Goal: Transaction & Acquisition: Purchase product/service

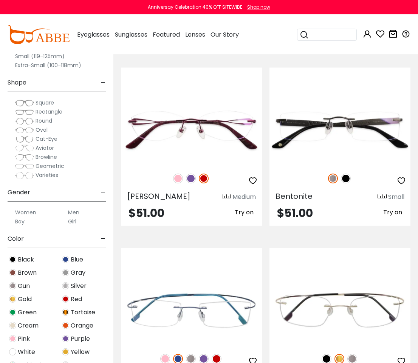
scroll to position [129, 0]
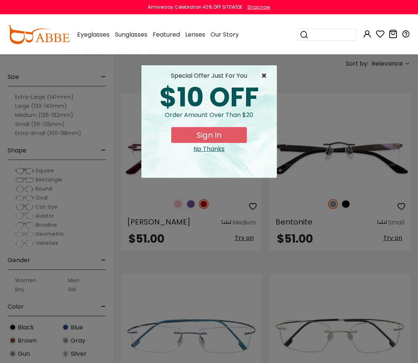
click at [267, 73] on span "×" at bounding box center [265, 75] width 9 height 9
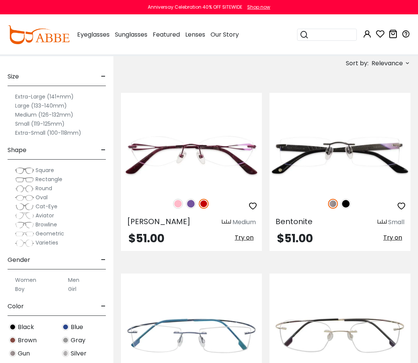
click at [37, 170] on span "Square" at bounding box center [44, 170] width 18 height 8
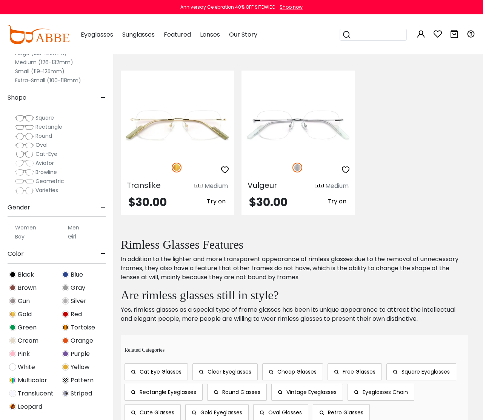
scroll to position [122, 0]
click at [192, 151] on img at bounding box center [177, 125] width 113 height 57
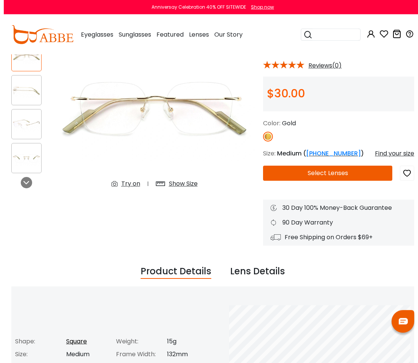
scroll to position [60, 0]
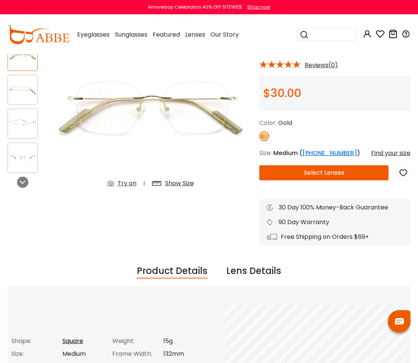
click at [128, 187] on div "Try on" at bounding box center [126, 183] width 19 height 9
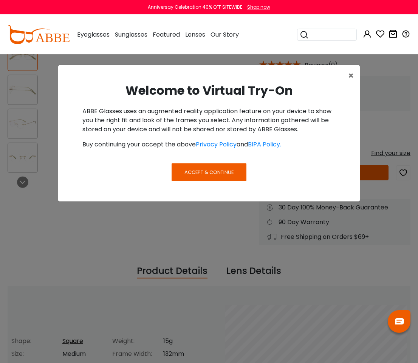
click at [224, 174] on span "Accept & Continue" at bounding box center [208, 172] width 49 height 7
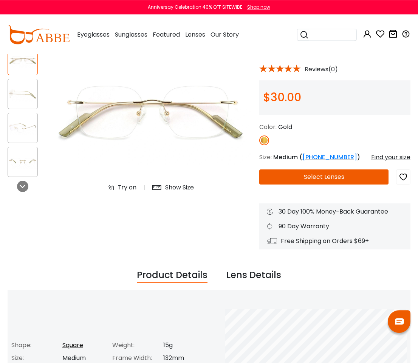
scroll to position [56, 0]
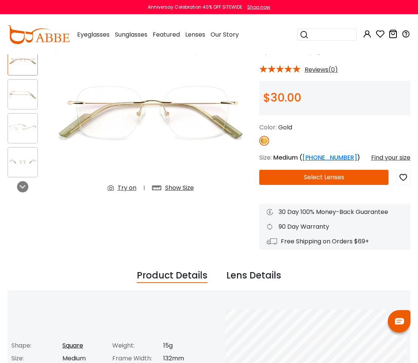
click at [128, 191] on div "Try on" at bounding box center [126, 187] width 19 height 9
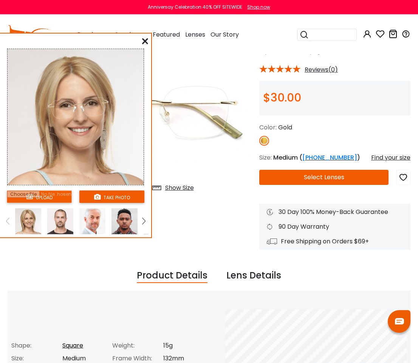
click at [125, 193] on button "take photo" at bounding box center [111, 197] width 65 height 12
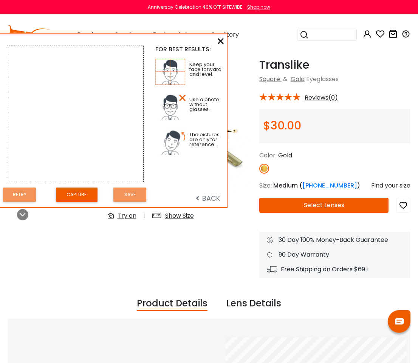
scroll to position [0, 0]
